Goal: Information Seeking & Learning: Learn about a topic

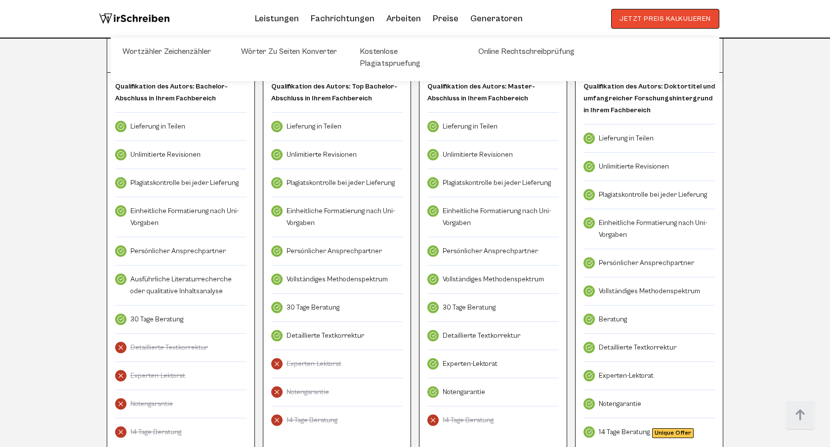
scroll to position [2828, 0]
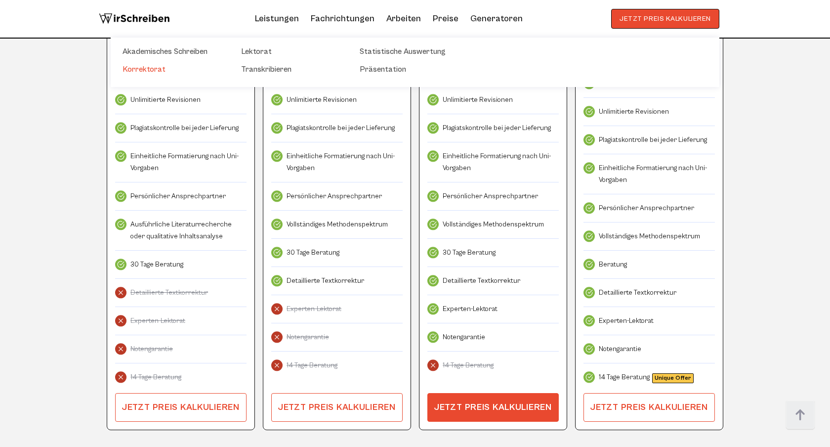
click at [159, 68] on link "Korrektorat" at bounding box center [172, 69] width 99 height 12
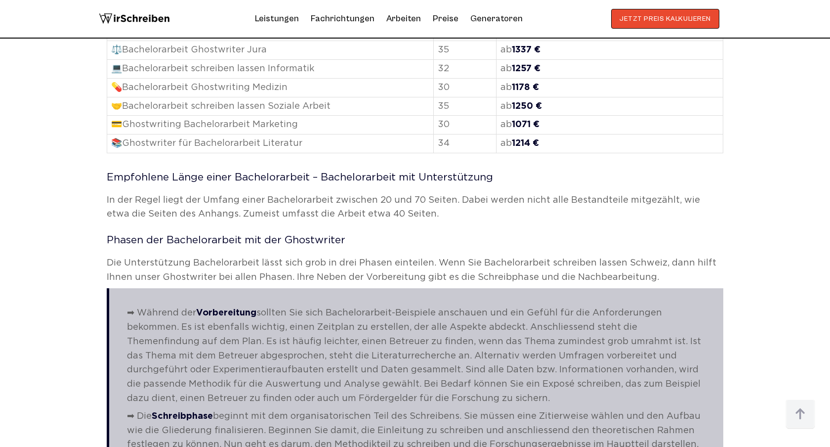
scroll to position [1285, 0]
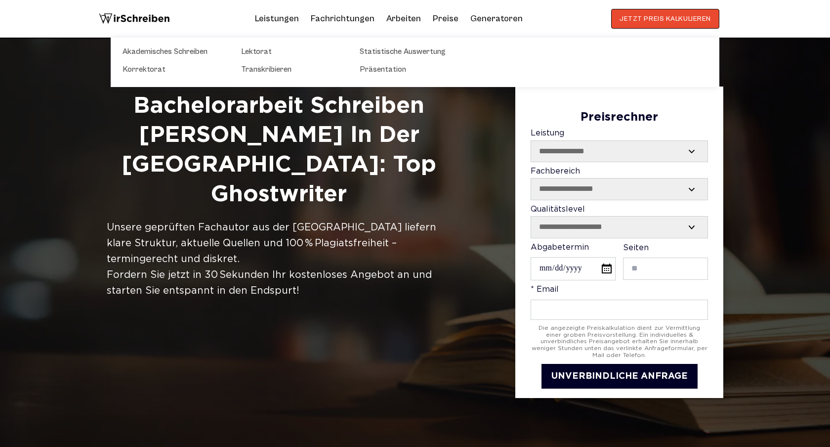
scroll to position [386, 0]
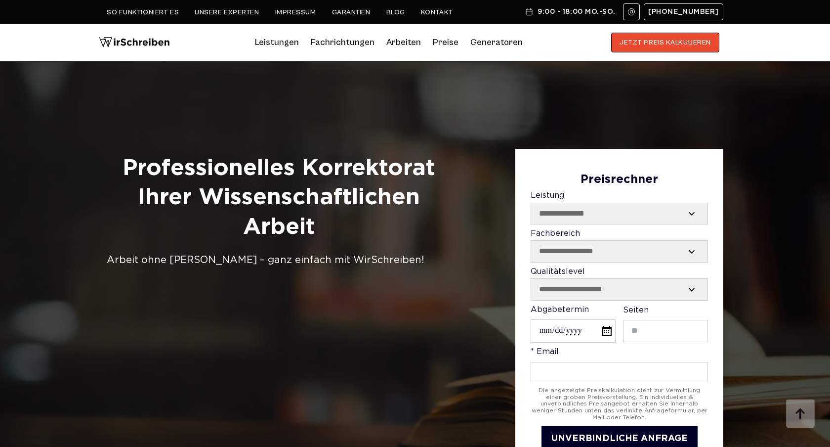
click at [367, 175] on h1 "Professionelles Korrektorat Ihrer Wissenschaftlichen Arbeit" at bounding box center [279, 198] width 345 height 88
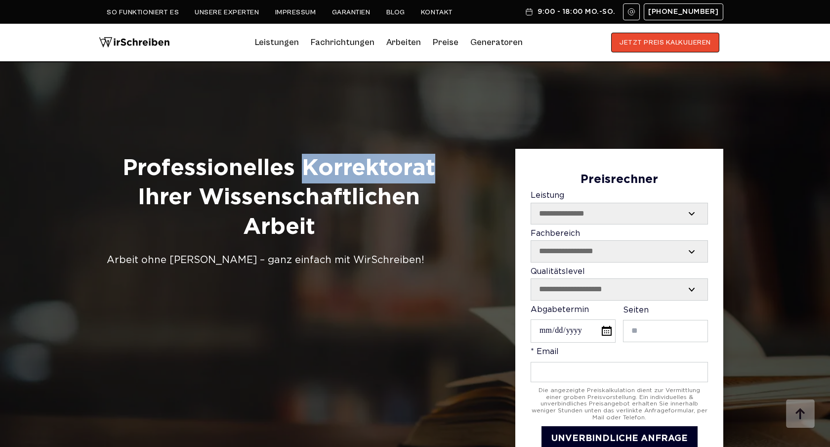
click at [367, 175] on h1 "Professionelles Korrektorat Ihrer Wissenschaftlichen Arbeit" at bounding box center [279, 198] width 345 height 88
copy h1 "Korrektorat"
